Goal: Transaction & Acquisition: Purchase product/service

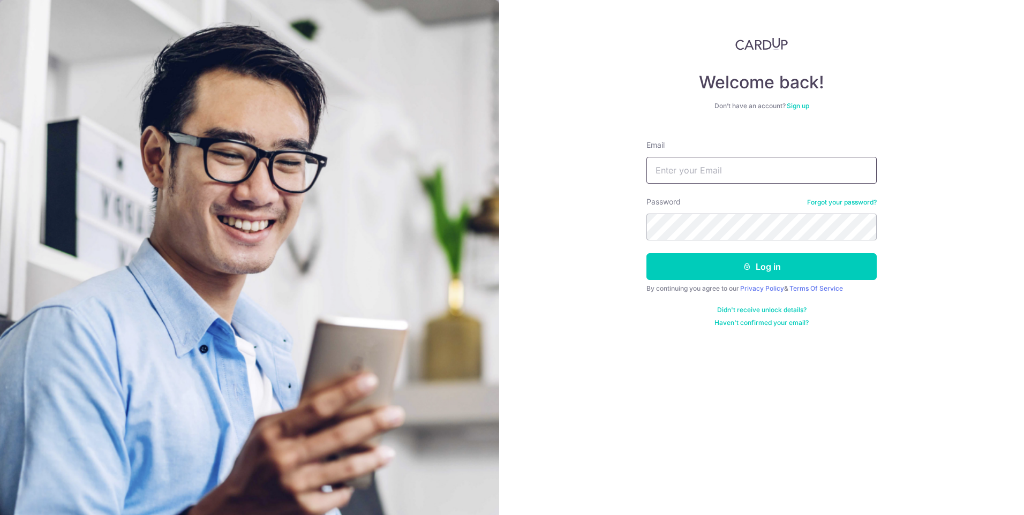
click at [759, 178] on input "Email" at bounding box center [762, 170] width 230 height 27
type input "[EMAIL_ADDRESS][DOMAIN_NAME]"
click at [647, 253] on button "Log in" at bounding box center [762, 266] width 230 height 27
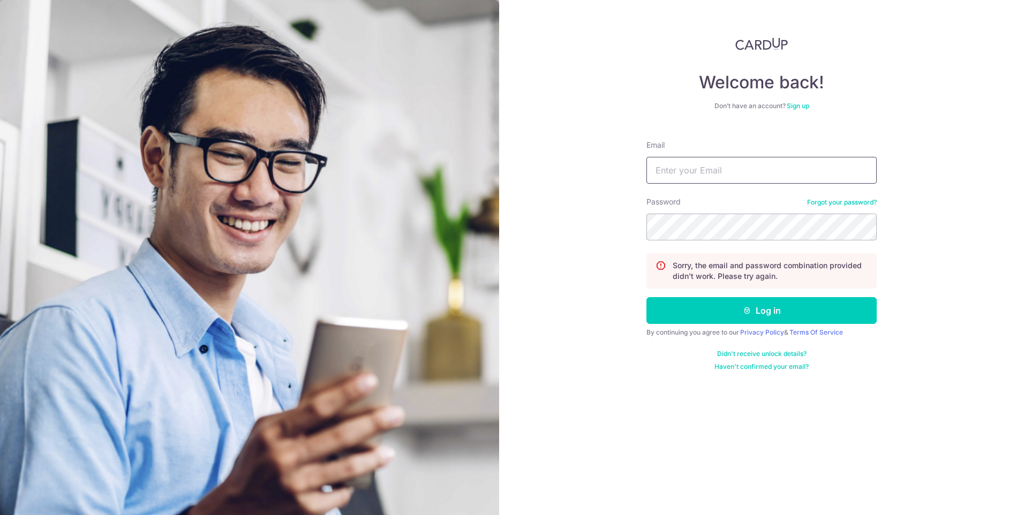
click at [742, 179] on input "Email" at bounding box center [762, 170] width 230 height 27
type input "[EMAIL_ADDRESS][DOMAIN_NAME]"
click at [647, 297] on button "Log in" at bounding box center [762, 310] width 230 height 27
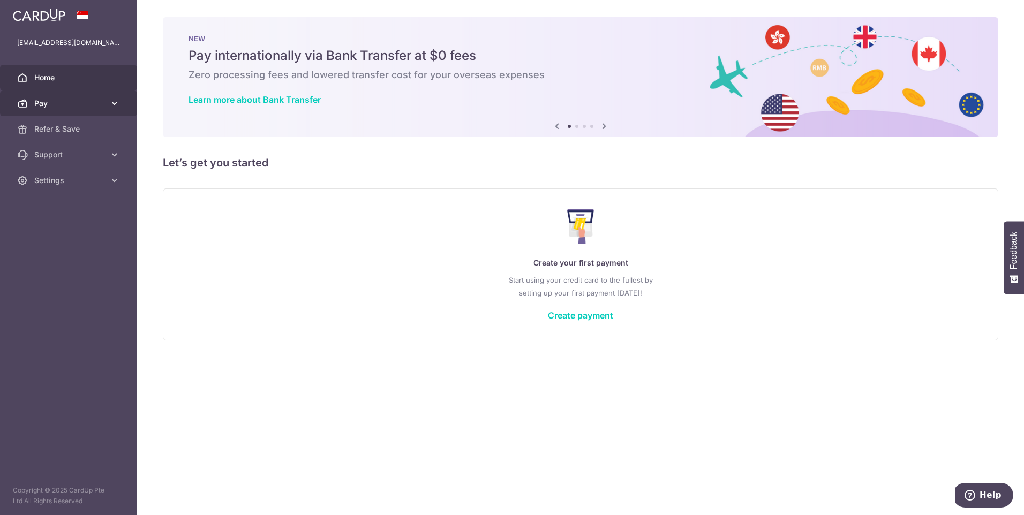
click at [63, 95] on link "Pay" at bounding box center [68, 104] width 137 height 26
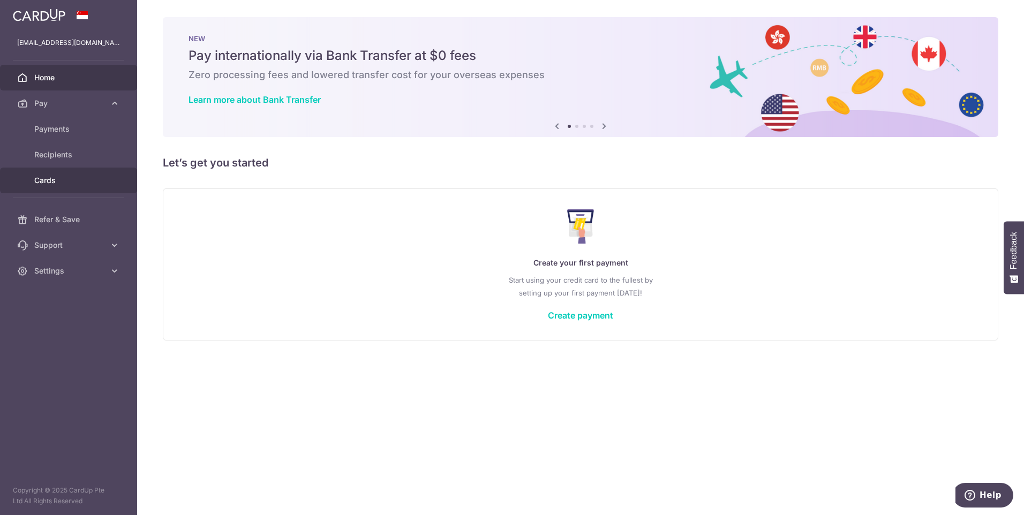
click at [67, 183] on span "Cards" at bounding box center [69, 180] width 71 height 11
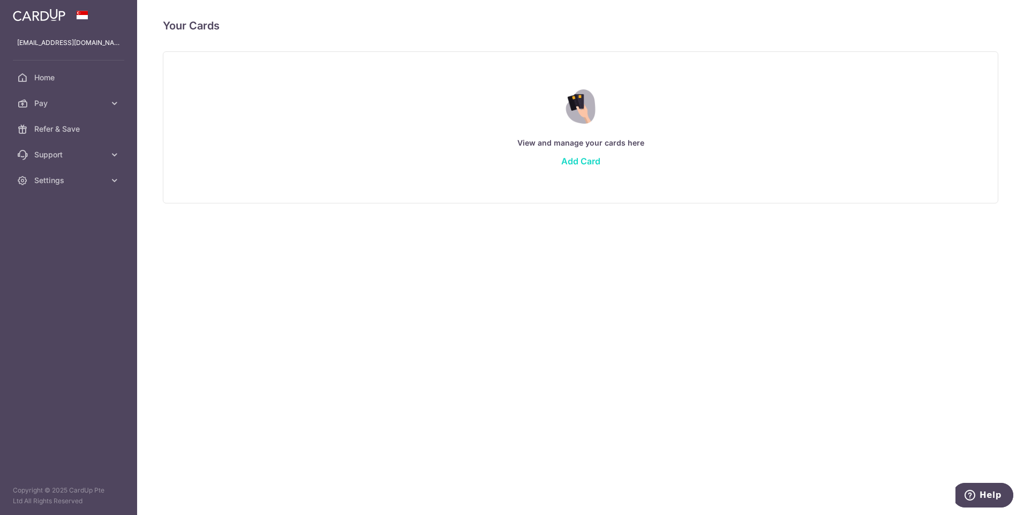
click at [582, 166] on link "Add Card" at bounding box center [580, 161] width 39 height 11
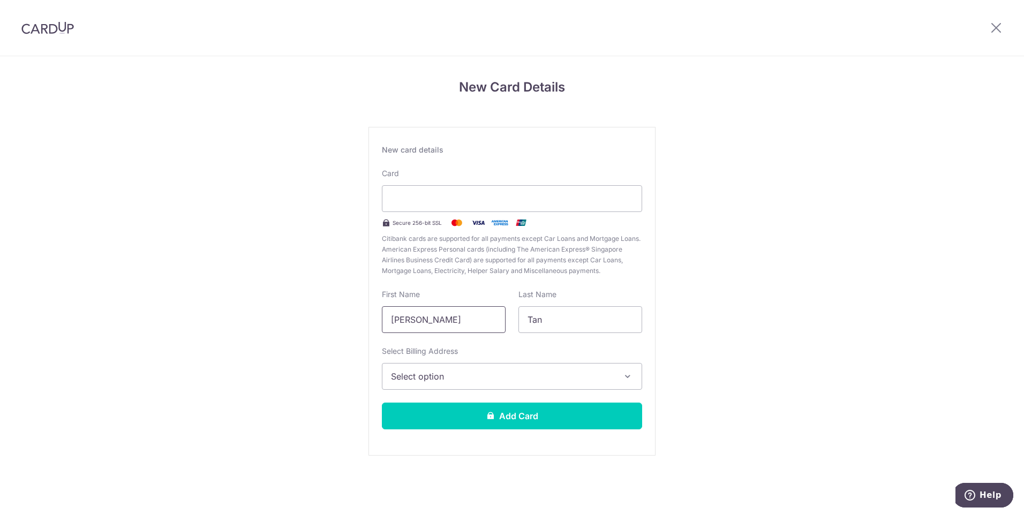
drag, startPoint x: 461, startPoint y: 321, endPoint x: 250, endPoint y: 319, distance: 211.6
click at [248, 319] on div "New Card Details New card details Card Secure 256-bit SSL Citibank cards are su…" at bounding box center [512, 281] width 1024 height 450
click at [463, 322] on input "Cheh" at bounding box center [444, 319] width 124 height 27
type input "Cheh Hia"
click at [455, 374] on span "Select option" at bounding box center [502, 376] width 223 height 13
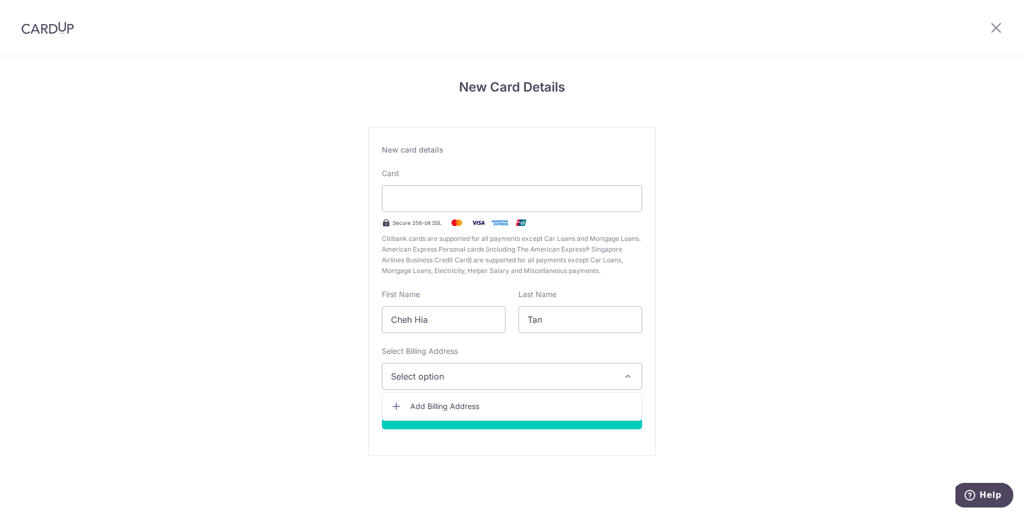
click at [454, 416] on ul "Add Billing Address" at bounding box center [512, 406] width 260 height 29
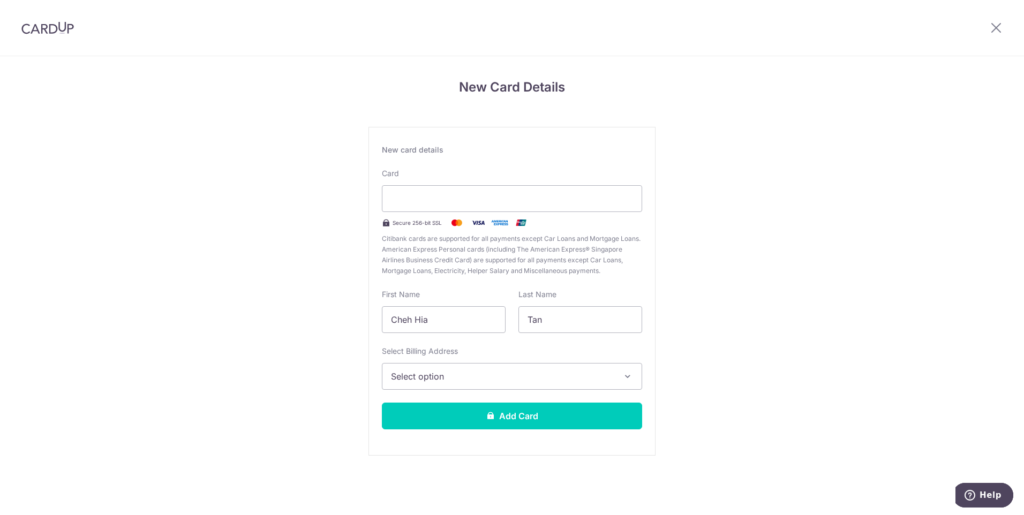
click at [445, 359] on div "Select Billing Address Select option Add Billing Address" at bounding box center [512, 368] width 260 height 44
click at [442, 375] on span "Select option" at bounding box center [502, 376] width 223 height 13
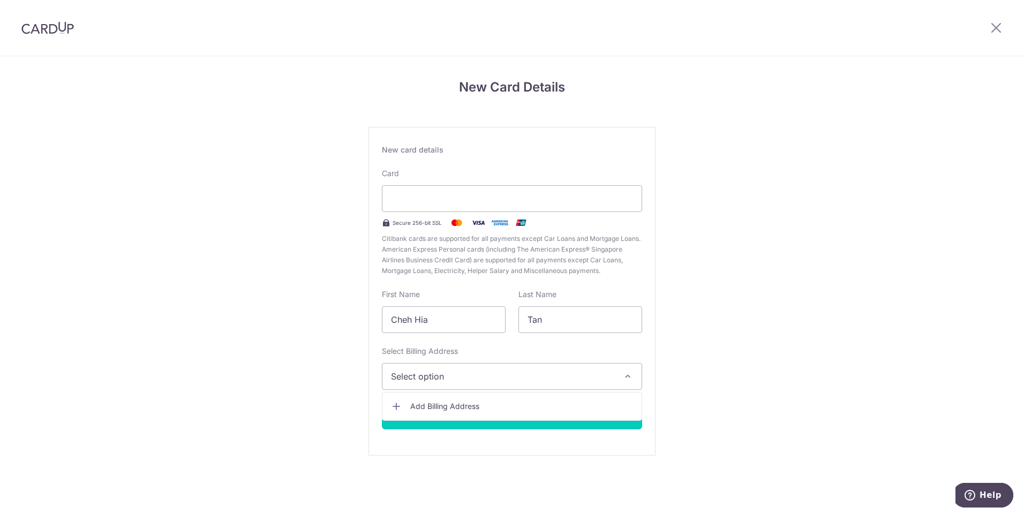
click at [430, 415] on link "Add Billing Address" at bounding box center [511, 406] width 259 height 19
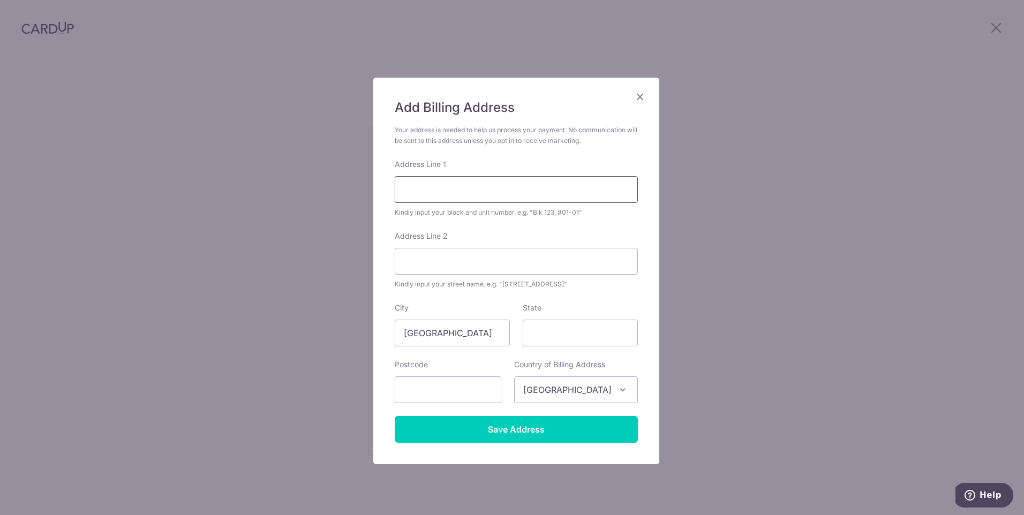
click at [438, 191] on input "Address Line 1" at bounding box center [516, 189] width 243 height 27
type input "3A Brighton Crescent"
click at [599, 343] on input "State" at bounding box center [580, 333] width 115 height 27
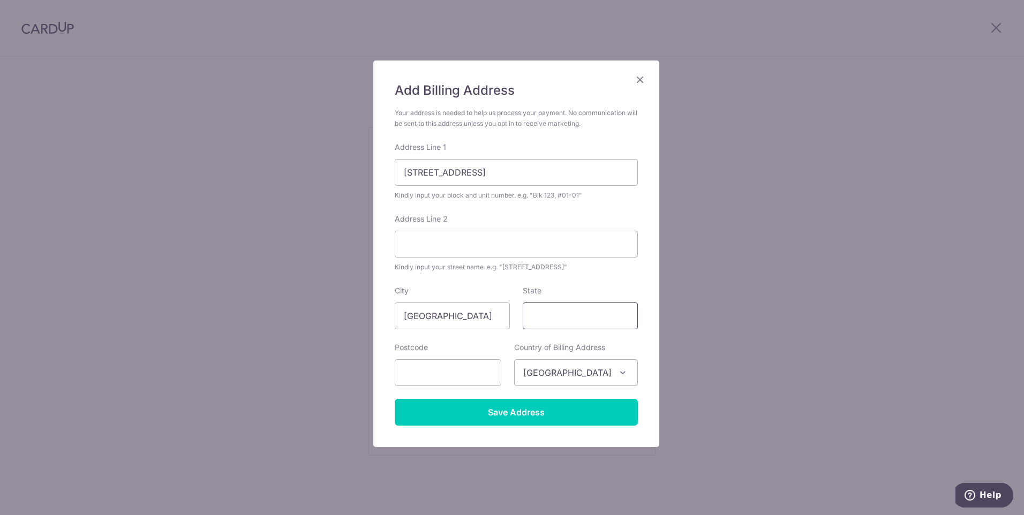
scroll to position [27, 0]
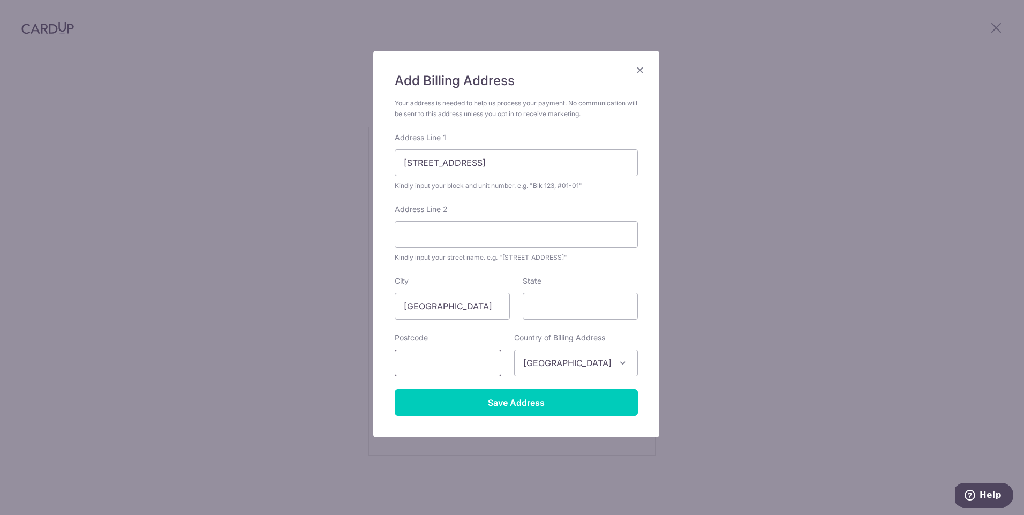
click at [475, 359] on input "text" at bounding box center [448, 363] width 107 height 27
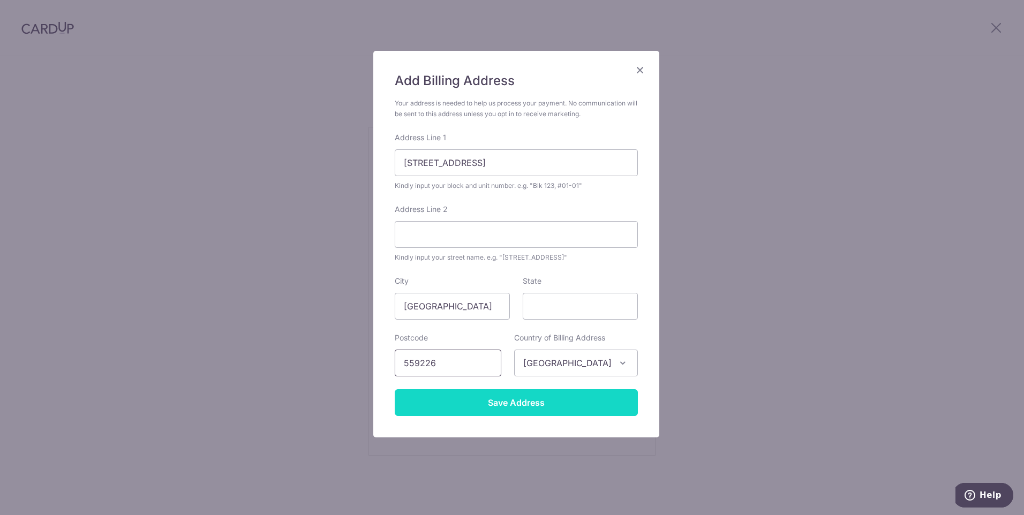
type input "559226"
click at [496, 408] on input "Save Address" at bounding box center [516, 402] width 243 height 27
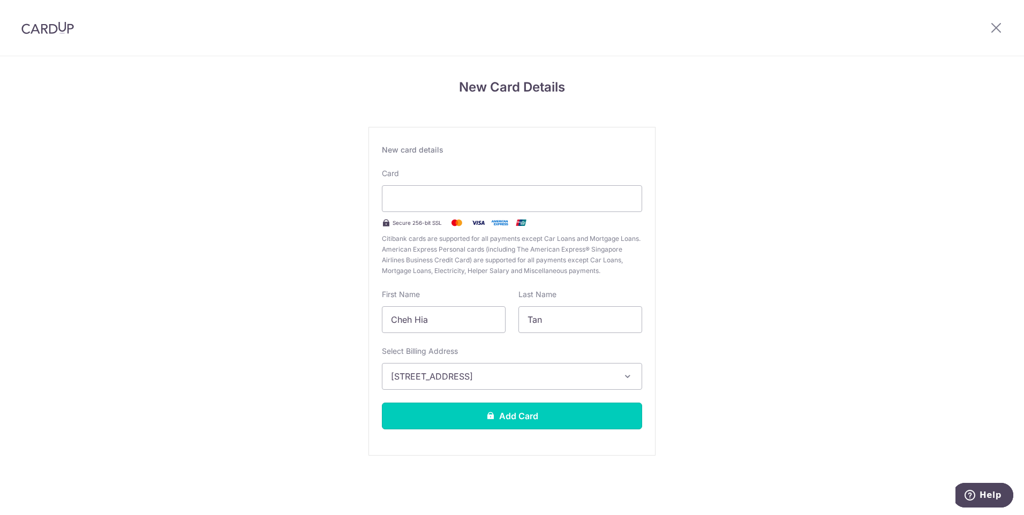
click at [535, 410] on button "Add Card" at bounding box center [512, 416] width 260 height 27
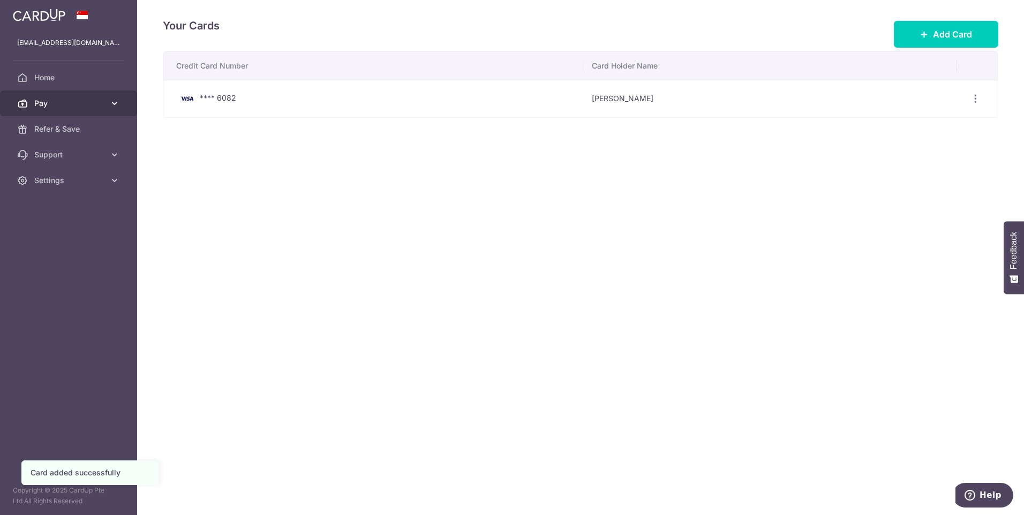
click at [55, 91] on link "Pay" at bounding box center [68, 104] width 137 height 26
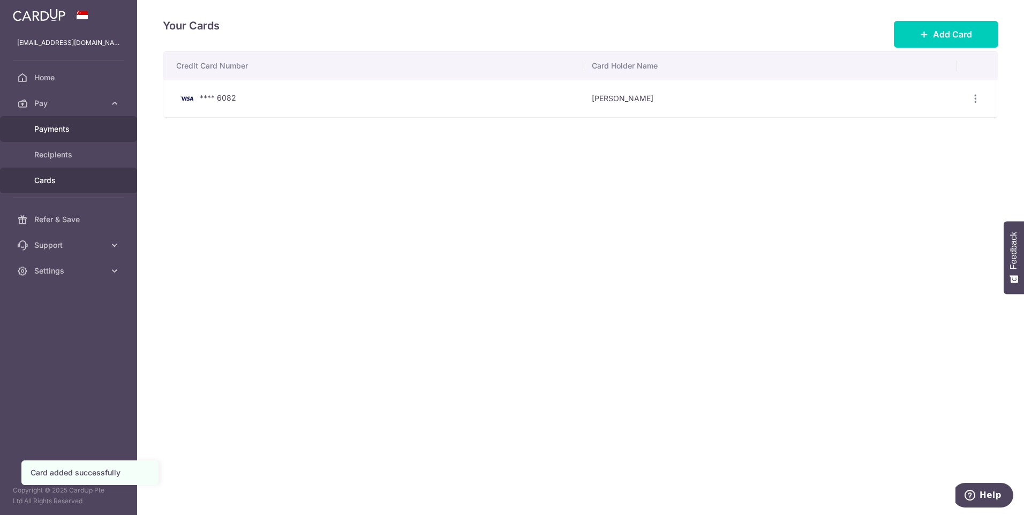
click at [73, 133] on span "Payments" at bounding box center [69, 129] width 71 height 11
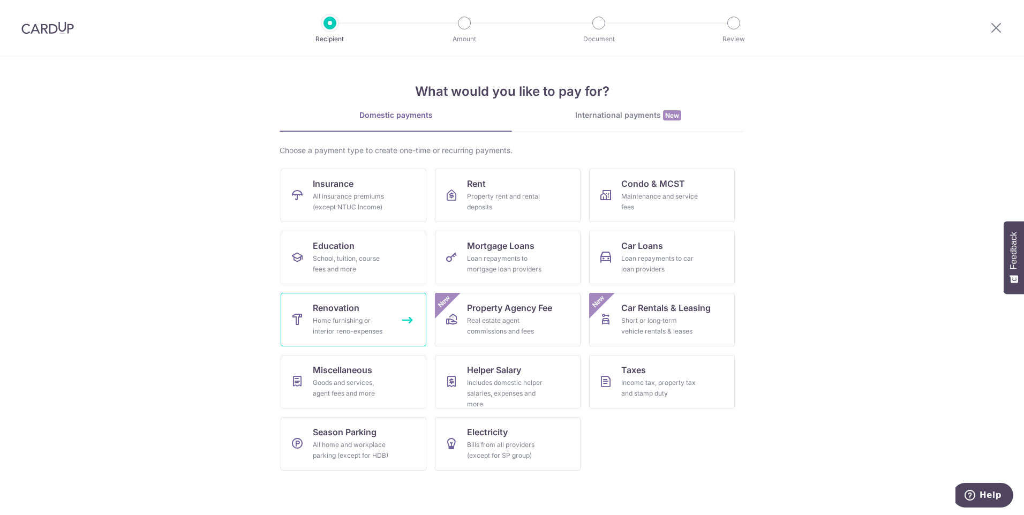
click at [351, 332] on div "Home furnishing or interior reno-expenses" at bounding box center [351, 326] width 77 height 21
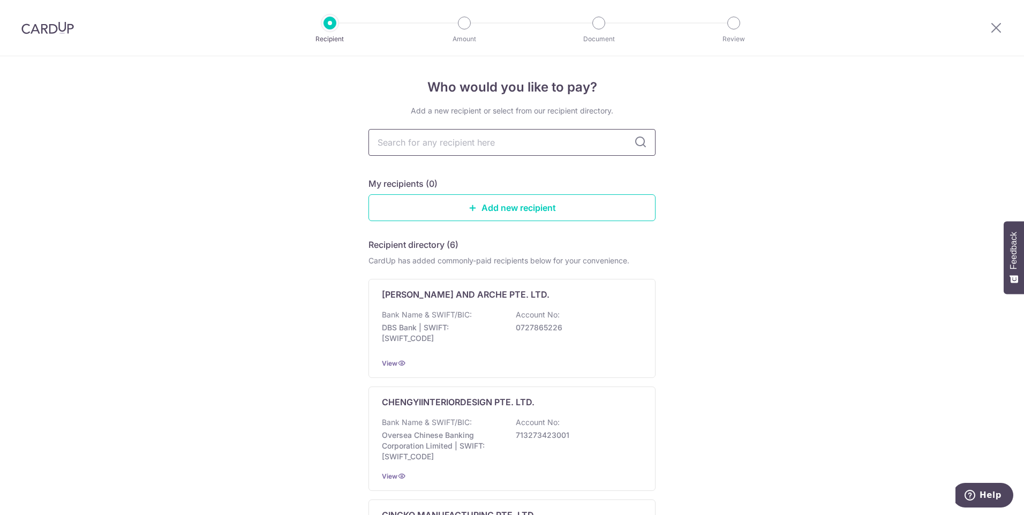
click at [428, 140] on input "text" at bounding box center [512, 142] width 287 height 27
type input "chengyi"
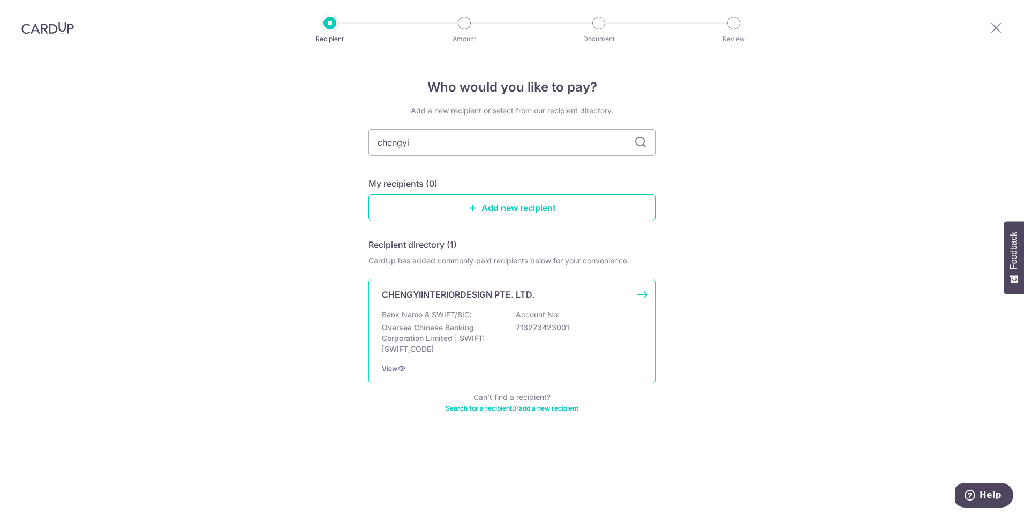
click at [513, 348] on div "Bank Name & SWIFT/BIC: Oversea Chinese Banking Corporation Limited | SWIFT: OCB…" at bounding box center [512, 332] width 260 height 45
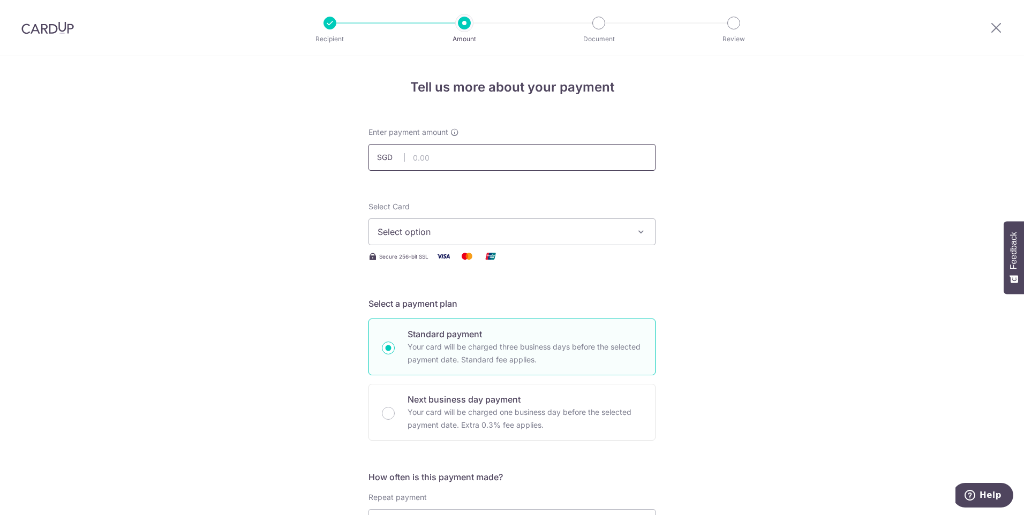
click at [463, 151] on input "text" at bounding box center [512, 157] width 287 height 27
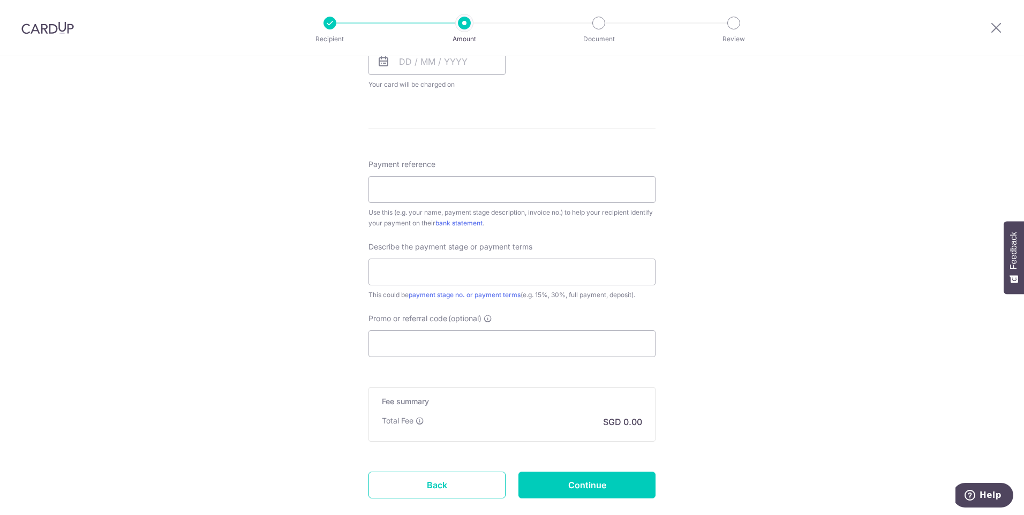
scroll to position [536, 0]
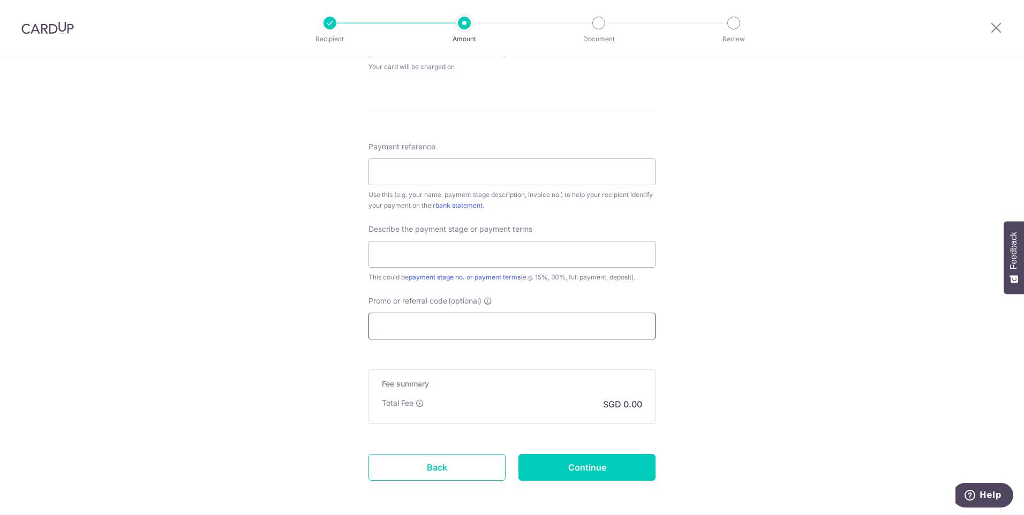
click at [515, 319] on input "Promo or referral code (optional)" at bounding box center [512, 326] width 287 height 27
paste input "OCBC155"
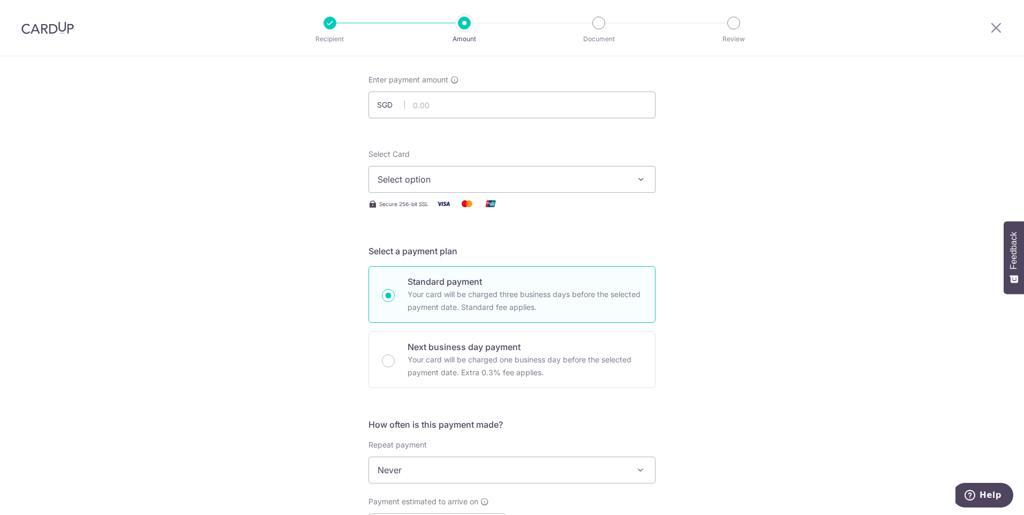
scroll to position [0, 0]
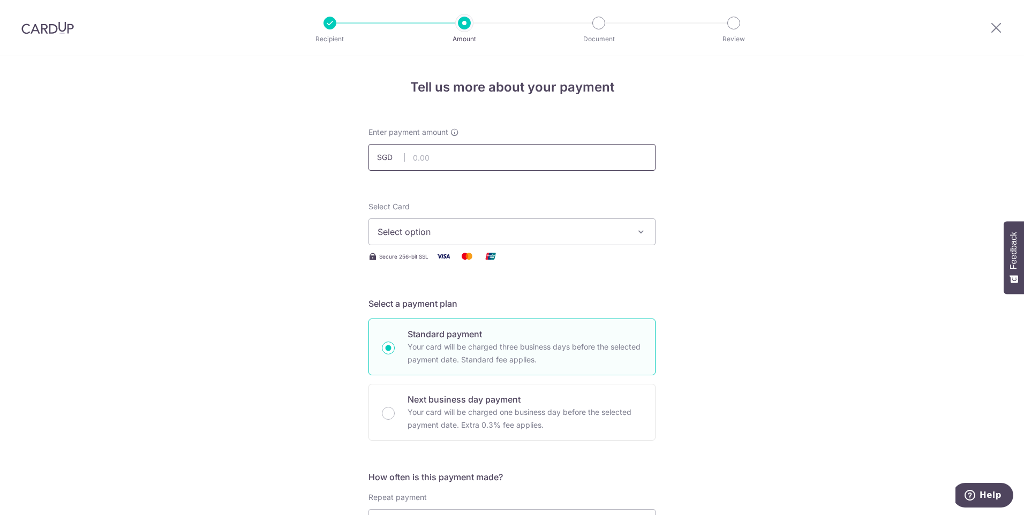
type input "OCBC155"
click at [425, 148] on input "text" at bounding box center [512, 157] width 287 height 27
type input "20,000.00"
click at [439, 229] on span "Select option" at bounding box center [503, 232] width 250 height 13
click at [434, 308] on span "**** 6082" at bounding box center [423, 308] width 41 height 13
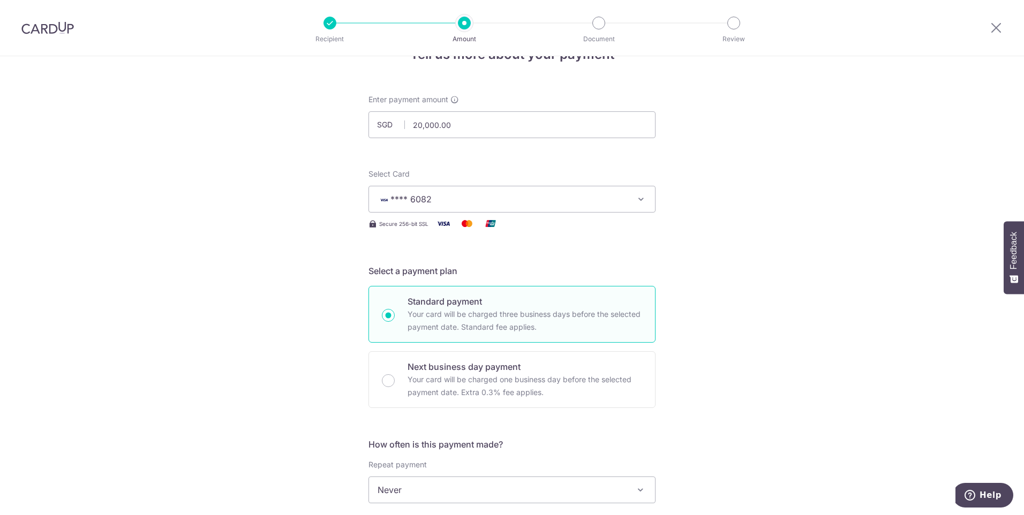
scroll to position [161, 0]
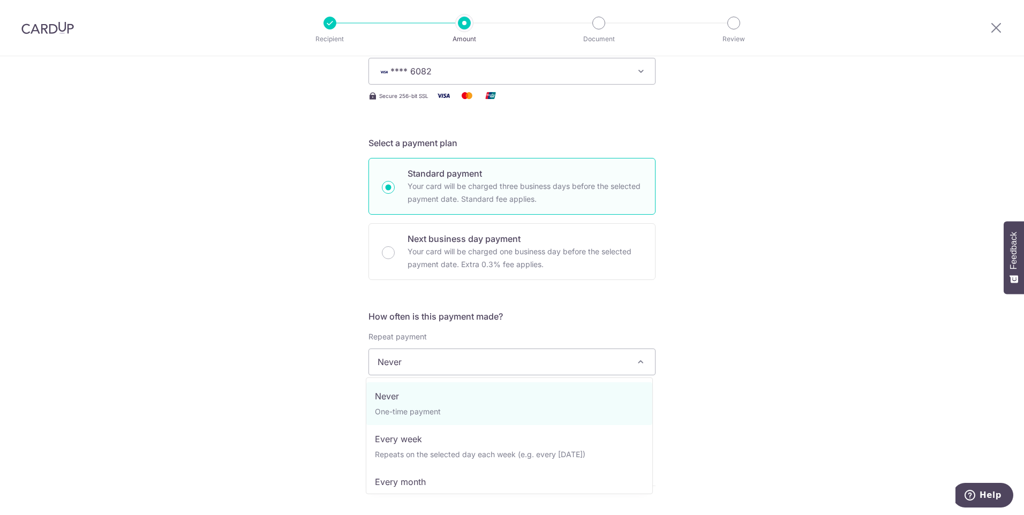
click at [457, 363] on span "Never" at bounding box center [512, 362] width 286 height 26
click at [386, 373] on span "Never" at bounding box center [512, 362] width 286 height 26
click at [401, 347] on div "Repeat payment Never Every week Every month Every quarter Every half a year Nev…" at bounding box center [512, 354] width 287 height 44
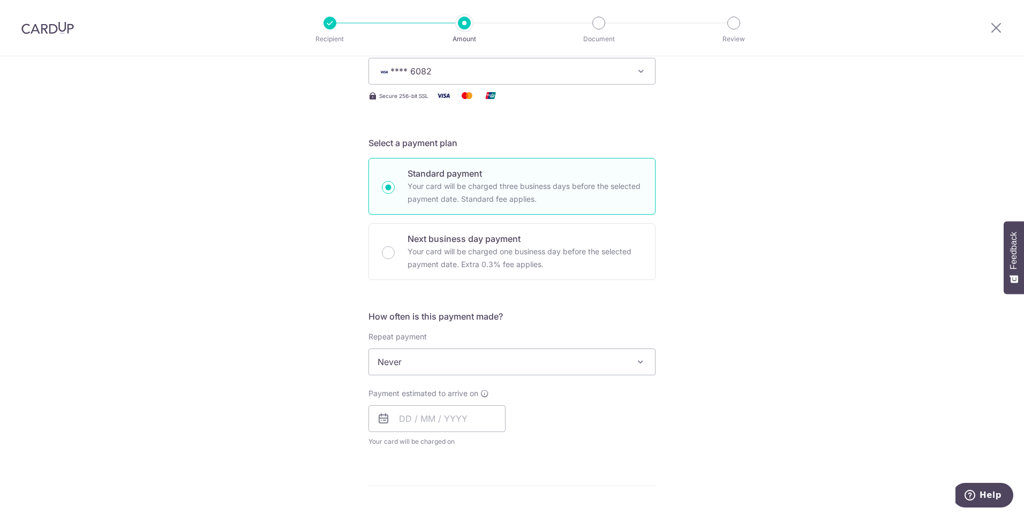
click at [409, 405] on div "Payment estimated to arrive on Your card will be charged on for the first payme…" at bounding box center [437, 417] width 137 height 59
click at [418, 419] on input "text" at bounding box center [437, 419] width 137 height 27
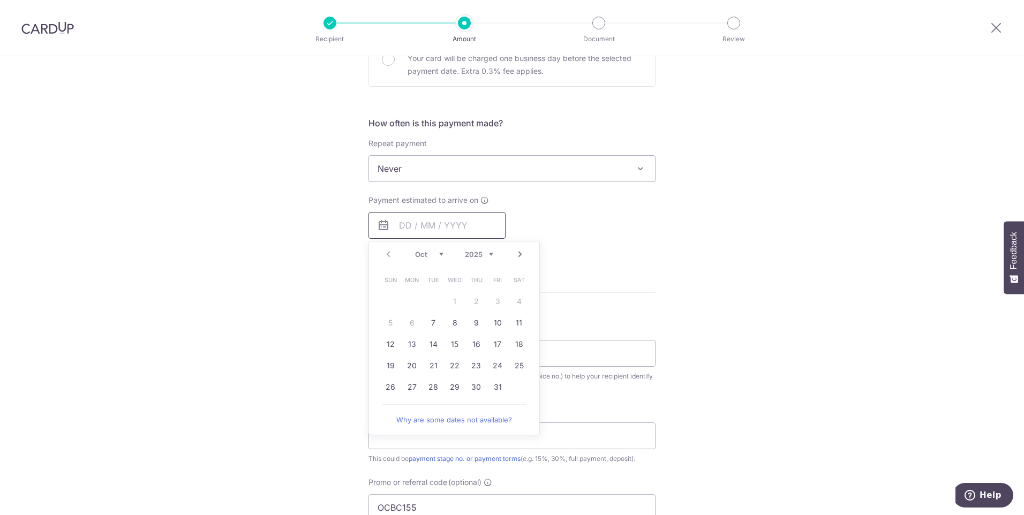
scroll to position [375, 0]
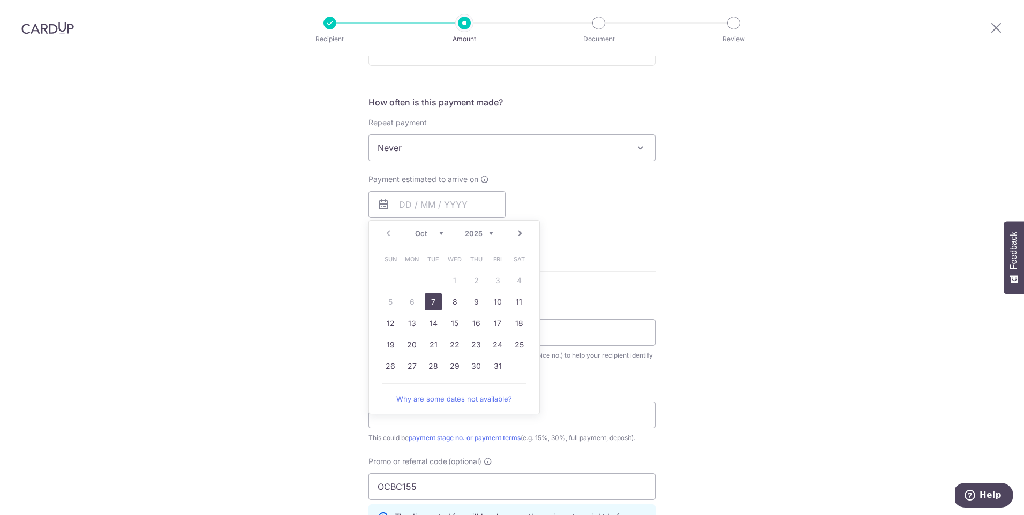
click at [427, 301] on link "7" at bounding box center [433, 302] width 17 height 17
type input "07/10/2025"
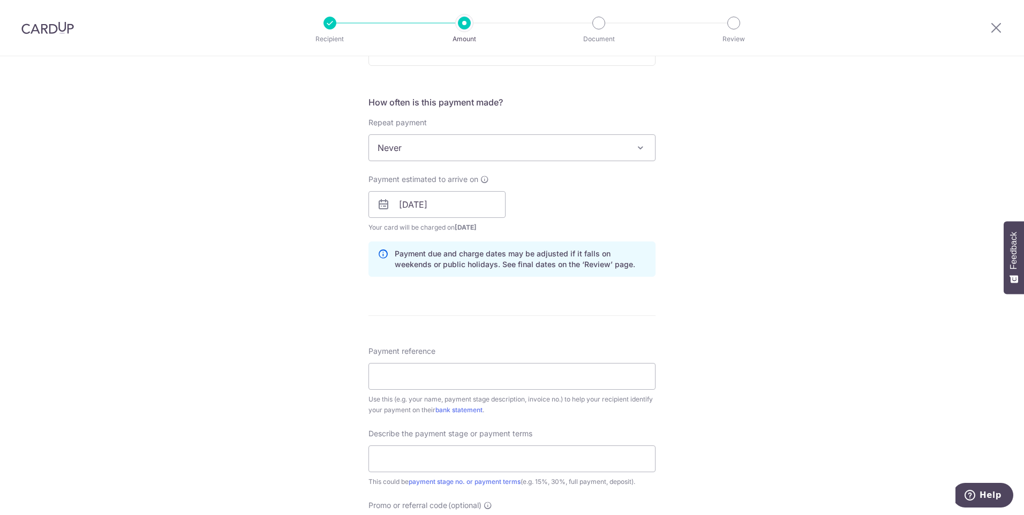
click at [337, 295] on div "Tell us more about your payment Enter payment amount SGD 20,000.00 20000.00 Sel…" at bounding box center [512, 247] width 1024 height 1133
click at [444, 388] on input "Payment reference" at bounding box center [512, 376] width 287 height 27
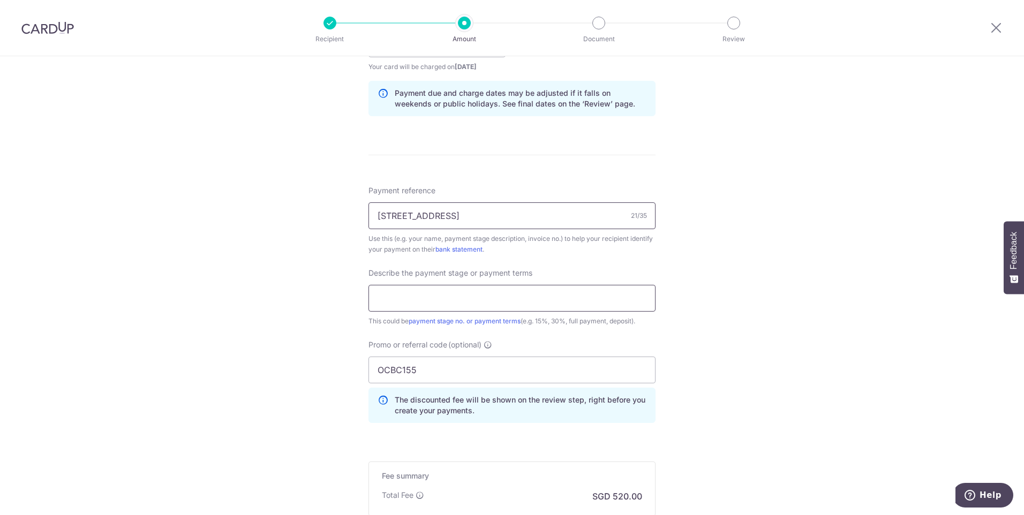
type input "3A BRIGHTON CRESCENT"
click at [430, 299] on input "text" at bounding box center [512, 298] width 287 height 27
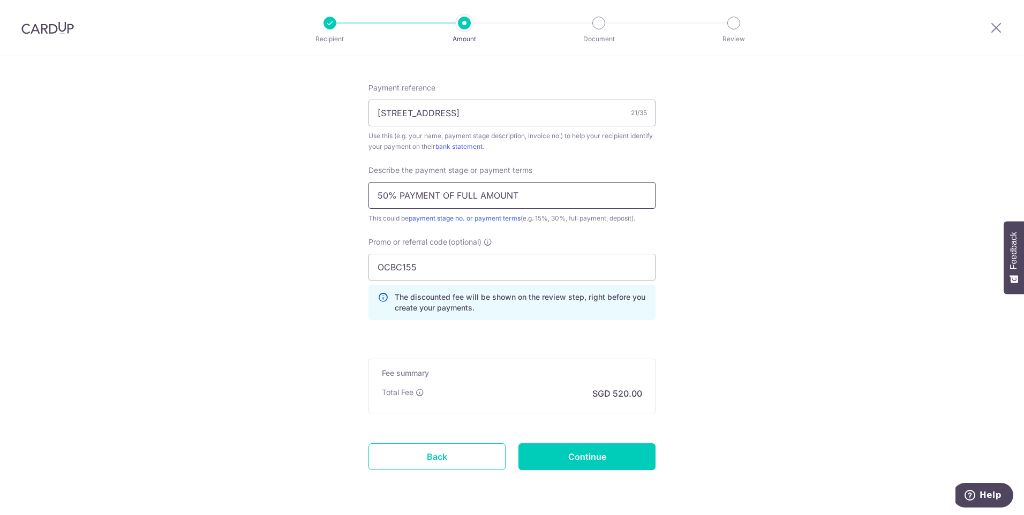
scroll to position [643, 0]
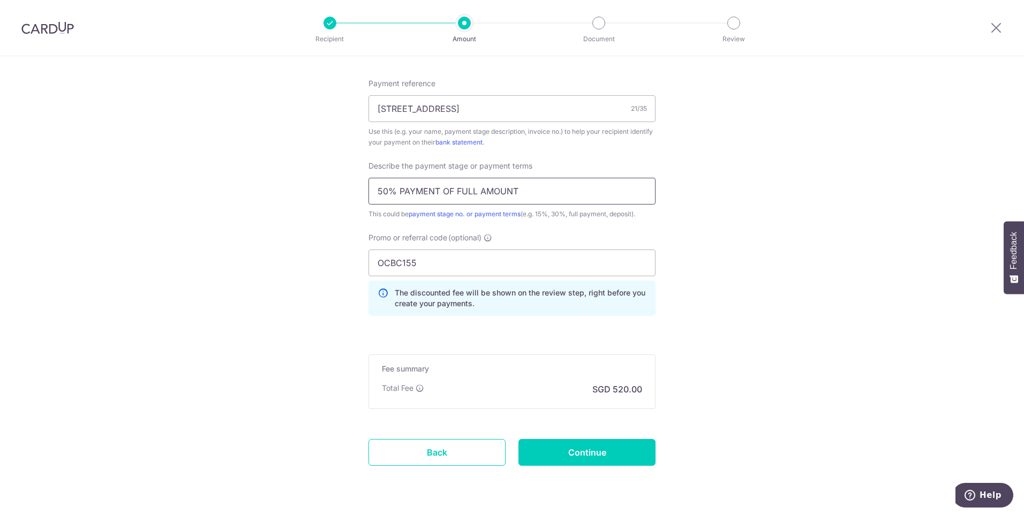
click at [399, 187] on input "50% PAYMENT OF FULL AMOUNT" at bounding box center [512, 191] width 287 height 27
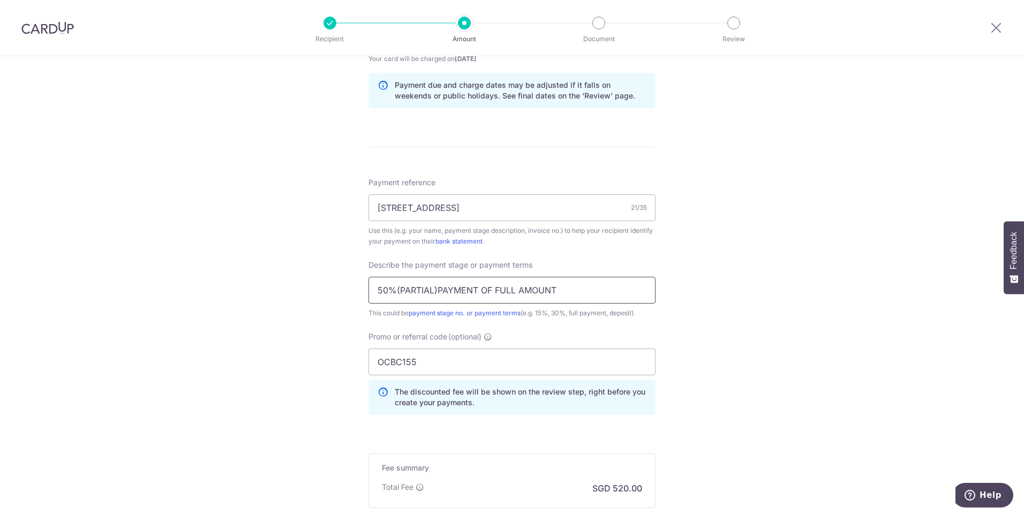
scroll to position [674, 0]
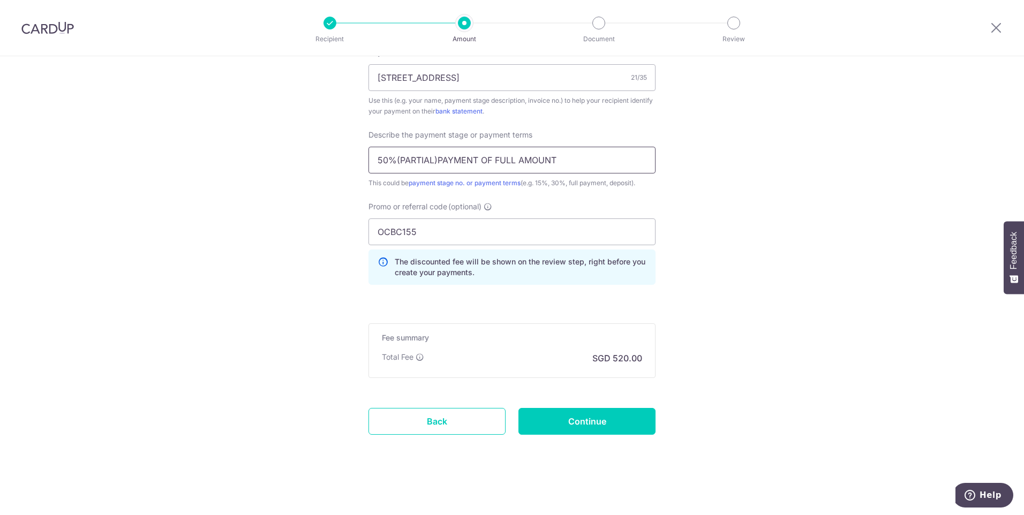
type input "50%(PARTIAL)PAYMENT OF FULL AMOUNT"
click at [572, 423] on input "Continue" at bounding box center [587, 421] width 137 height 27
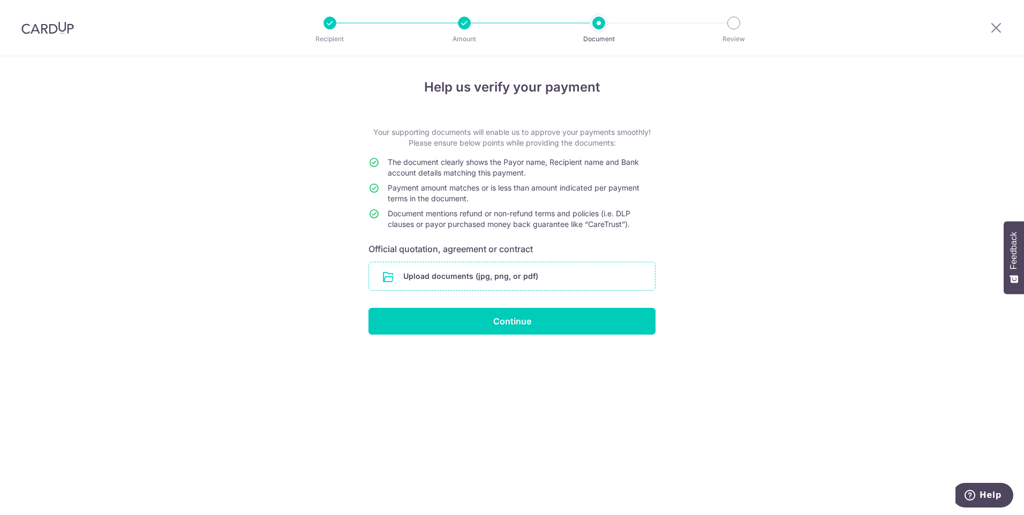
click at [500, 278] on input "file" at bounding box center [512, 276] width 286 height 28
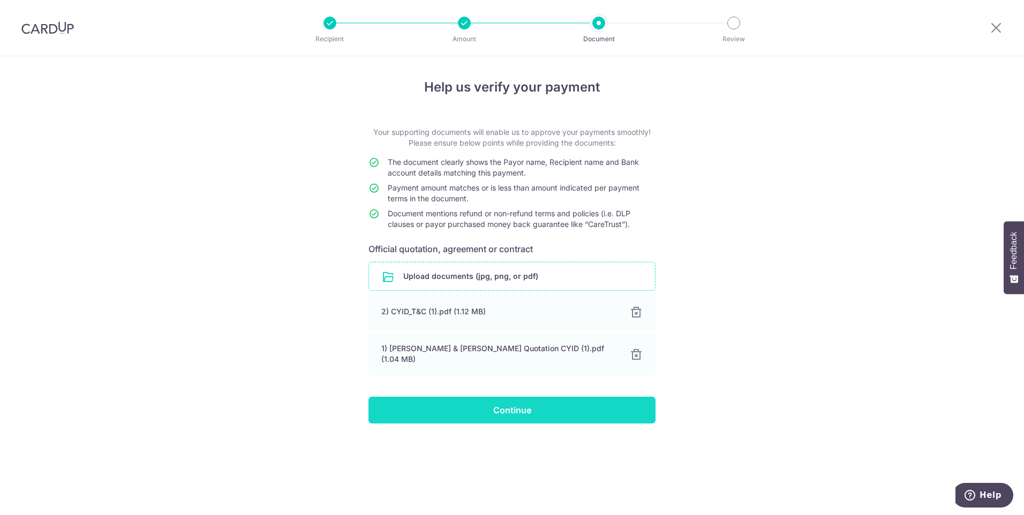
click at [535, 405] on input "Continue" at bounding box center [512, 410] width 287 height 27
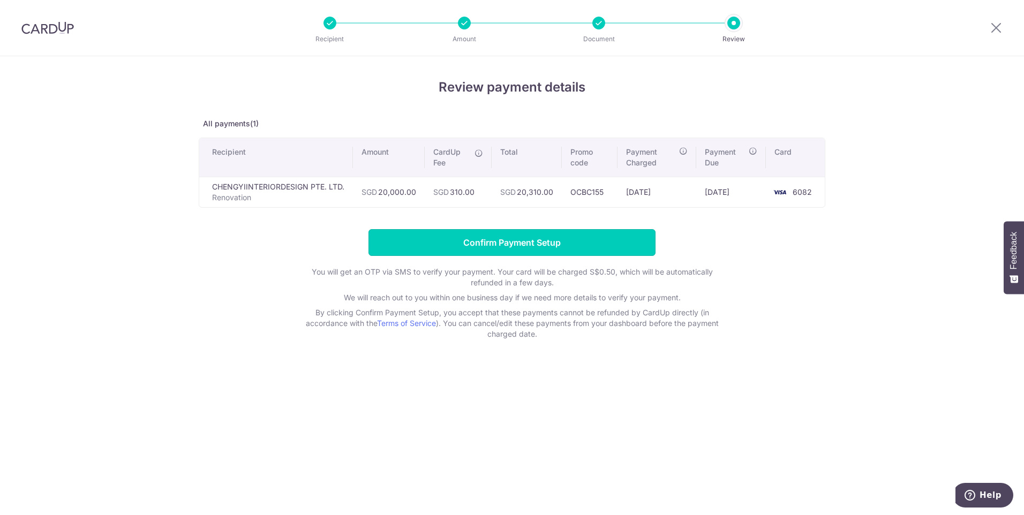
drag, startPoint x: 492, startPoint y: 237, endPoint x: 491, endPoint y: 245, distance: 8.2
click at [491, 245] on input "Confirm Payment Setup" at bounding box center [512, 242] width 287 height 27
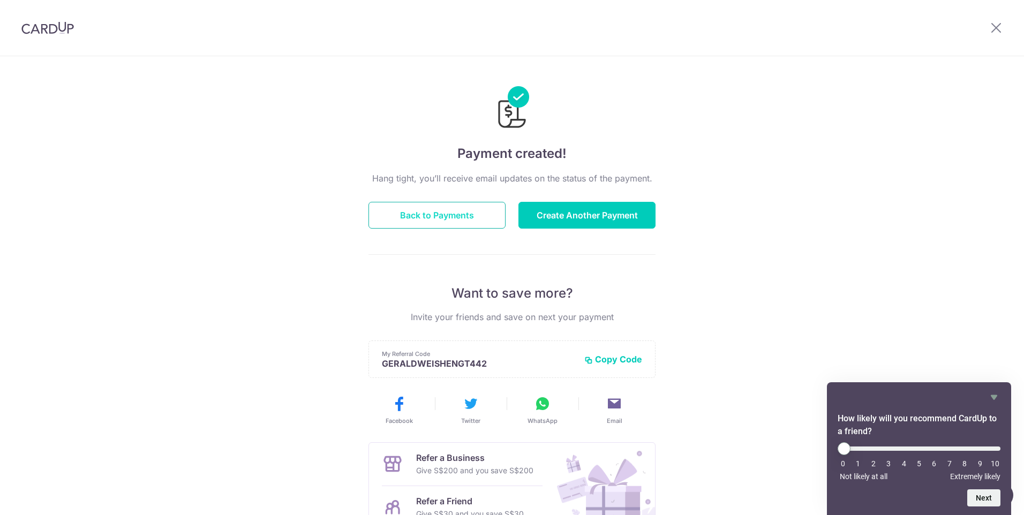
click at [479, 217] on button "Back to Payments" at bounding box center [437, 215] width 137 height 27
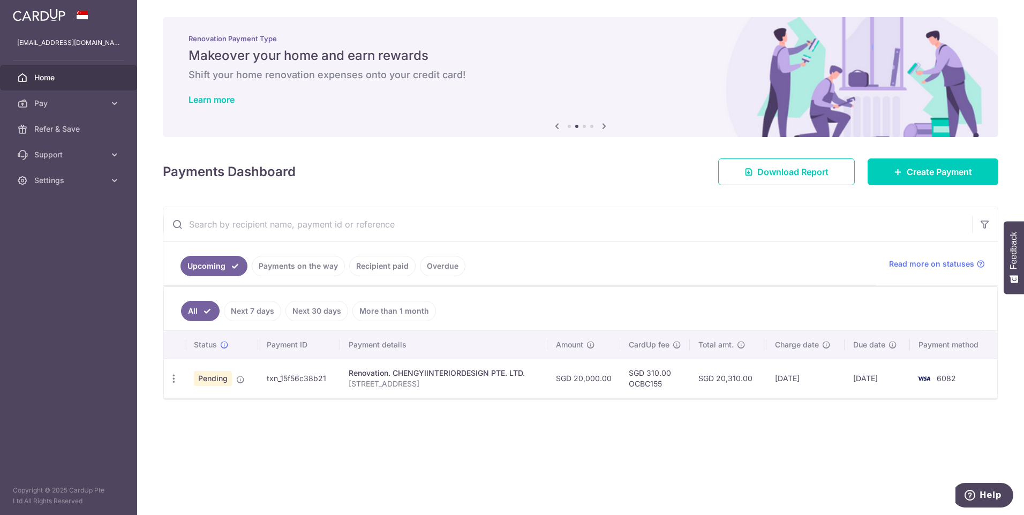
click at [370, 380] on p "[STREET_ADDRESS]" at bounding box center [444, 384] width 190 height 11
click at [301, 374] on td "txn_15f56c38b21" at bounding box center [299, 378] width 82 height 39
click at [439, 358] on th "Payment details" at bounding box center [443, 345] width 207 height 28
click at [587, 374] on td "SGD 20,000.00" at bounding box center [583, 378] width 73 height 39
click at [629, 371] on td "SGD 310.00 OCBC155" at bounding box center [655, 378] width 70 height 39
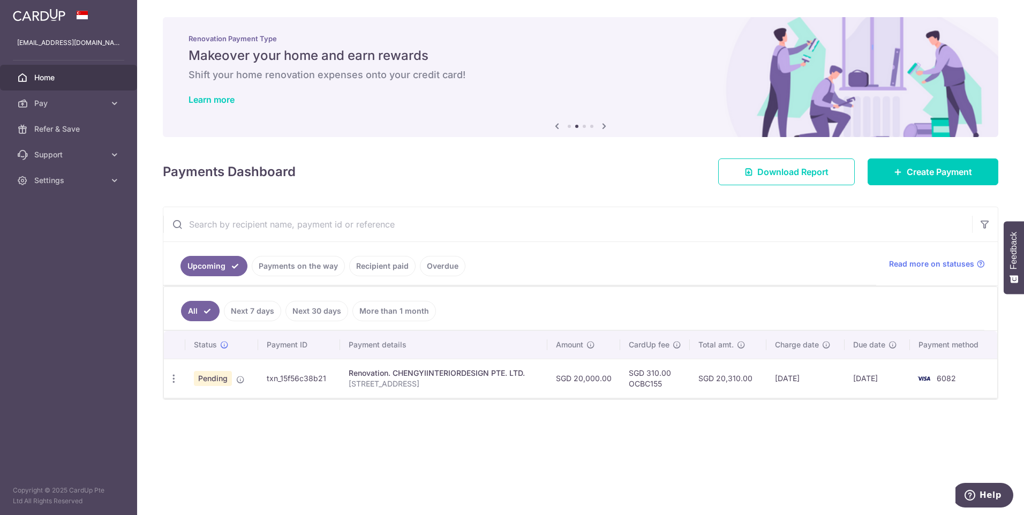
click at [680, 371] on td "SGD 310.00 OCBC155" at bounding box center [655, 378] width 70 height 39
click at [717, 372] on td "SGD 20,310.00" at bounding box center [728, 378] width 77 height 39
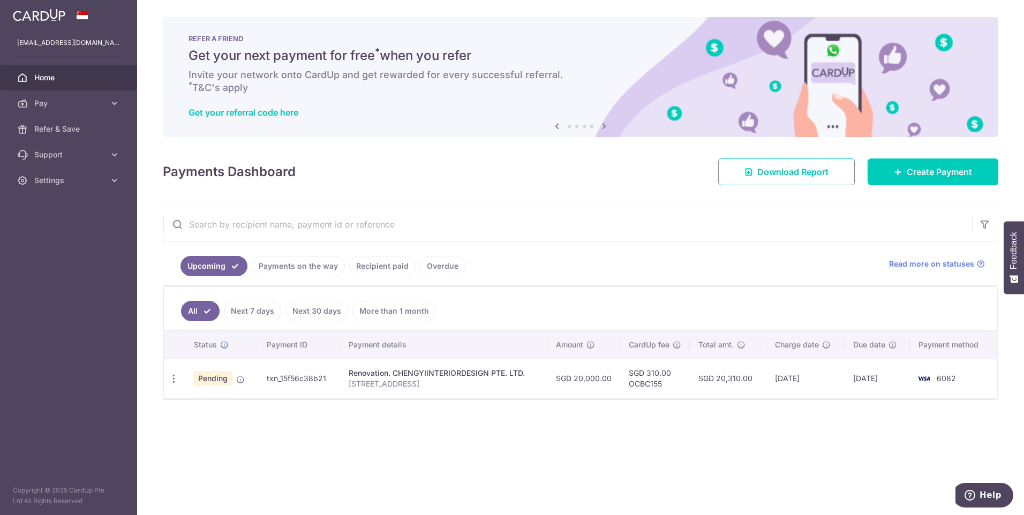
click at [461, 192] on div "× Pause Schedule Pause all future payments in this series Pause just this one p…" at bounding box center [580, 257] width 887 height 515
click at [391, 186] on div "× Pause Schedule Pause all future payments in this series Pause just this one p…" at bounding box center [580, 257] width 887 height 515
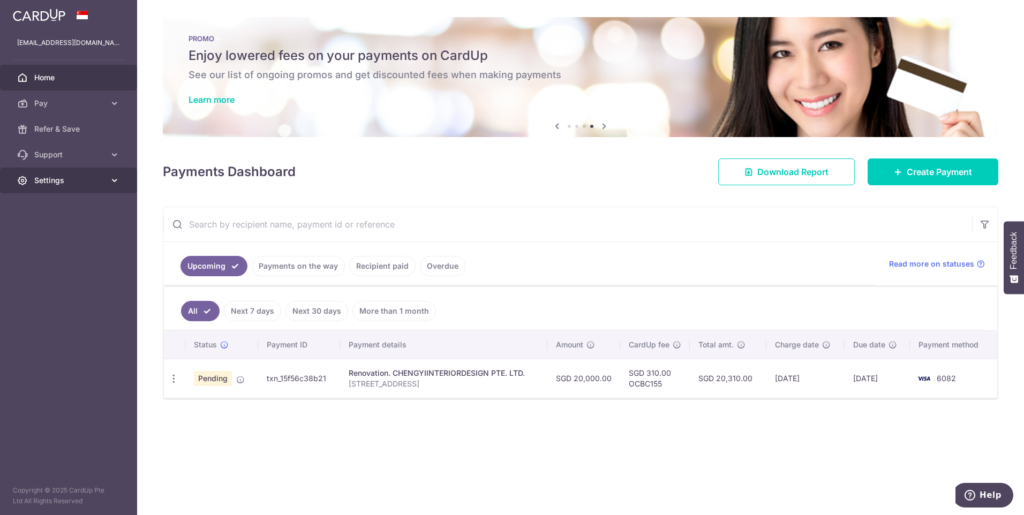
click at [94, 180] on span "Settings" at bounding box center [69, 180] width 71 height 11
click at [41, 234] on span "Logout" at bounding box center [69, 232] width 71 height 11
